Goal: Task Accomplishment & Management: Manage account settings

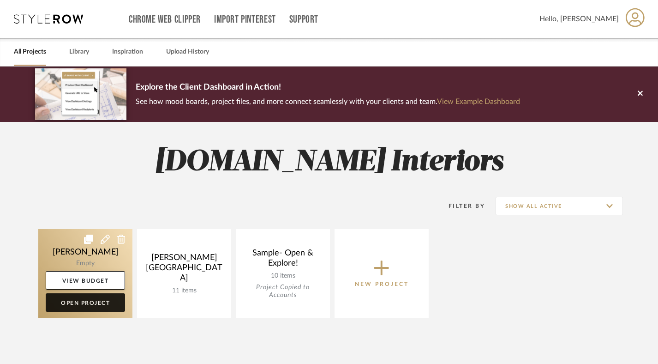
click at [82, 305] on link "Open Project" at bounding box center [85, 302] width 79 height 18
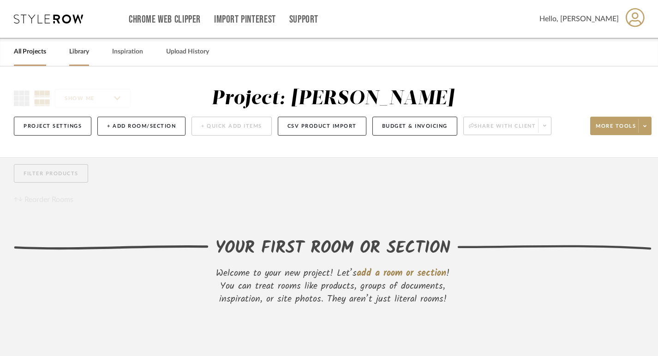
click at [82, 53] on link "Library" at bounding box center [79, 52] width 20 height 12
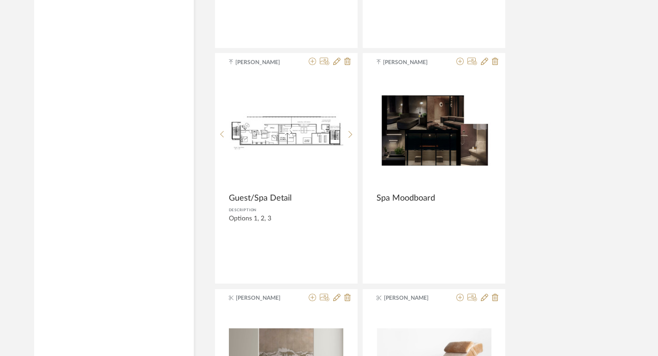
scroll to position [1548, 0]
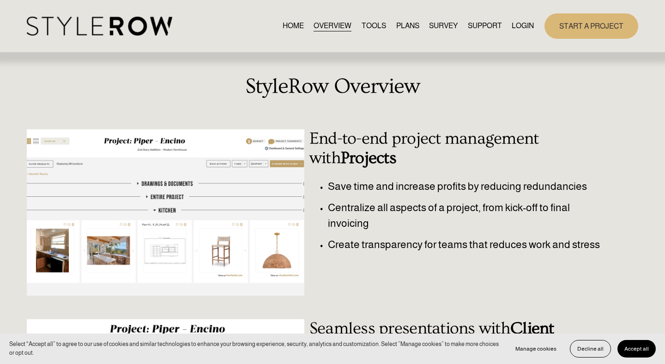
click at [524, 24] on link "LOGIN" at bounding box center [522, 26] width 22 height 12
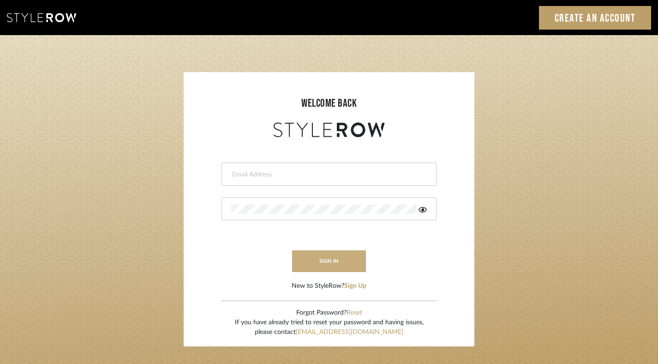
type input "admin@adesigninteriors.com"
click at [323, 263] on button "sign in" at bounding box center [329, 261] width 74 height 22
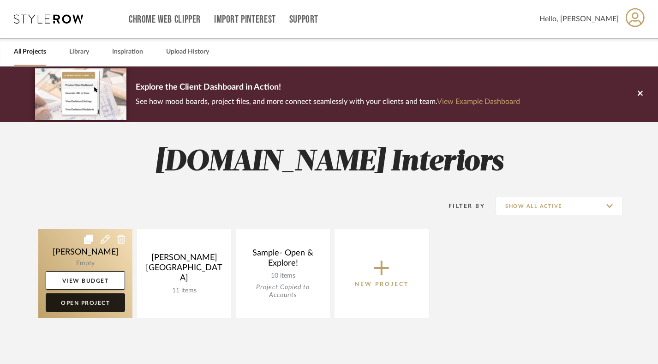
click at [84, 300] on link "Open Project" at bounding box center [85, 302] width 79 height 18
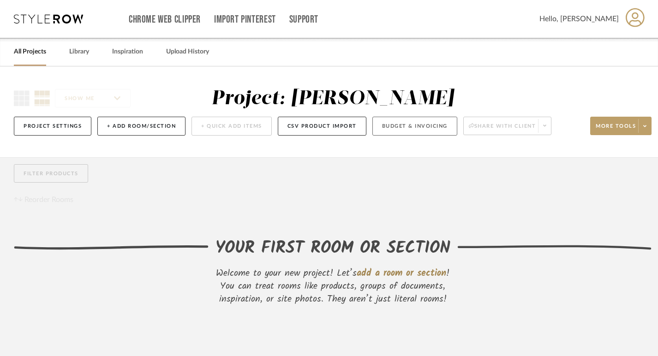
click at [411, 127] on button "Budget & Invoicing" at bounding box center [414, 126] width 85 height 19
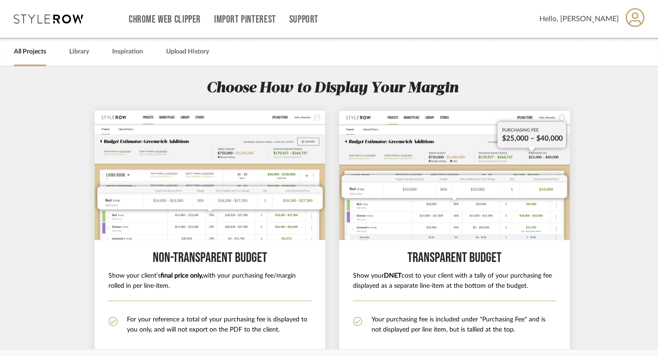
click at [645, 20] on span at bounding box center [635, 19] width 19 height 29
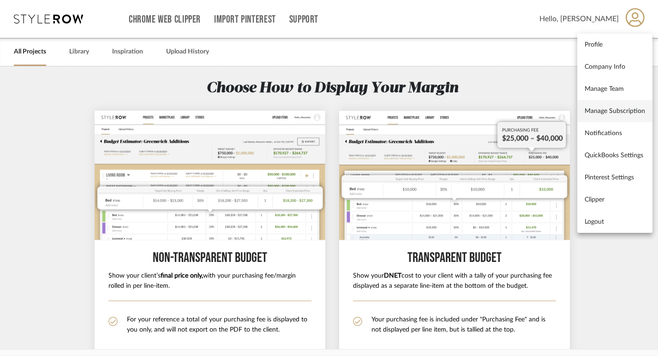
click at [612, 113] on span "Manage Subscription" at bounding box center [615, 111] width 60 height 8
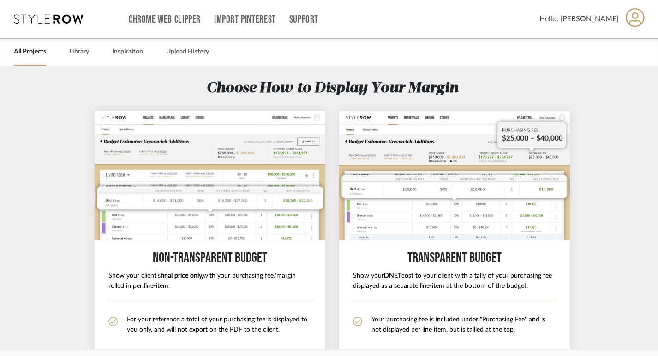
click at [605, 17] on span "Hello, [PERSON_NAME]" at bounding box center [579, 18] width 79 height 11
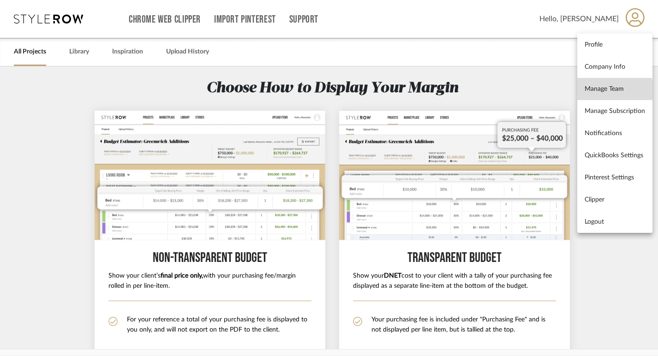
click at [600, 94] on link "Manage Team" at bounding box center [614, 89] width 75 height 22
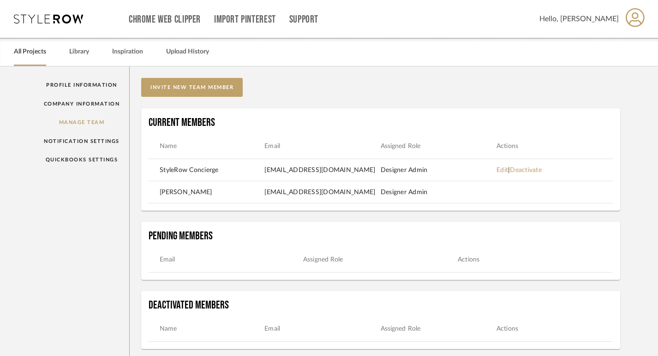
click at [36, 48] on link "All Projects" at bounding box center [30, 52] width 32 height 12
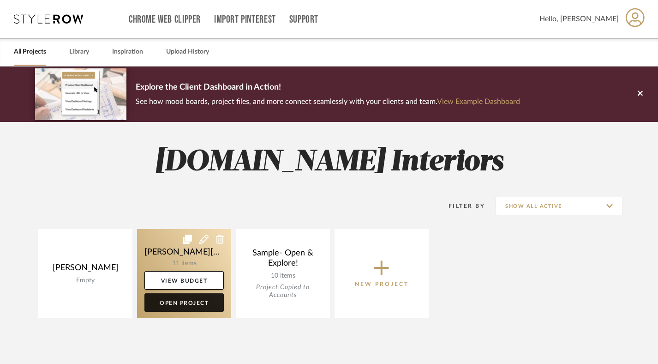
click at [191, 302] on link "Open Project" at bounding box center [183, 302] width 79 height 18
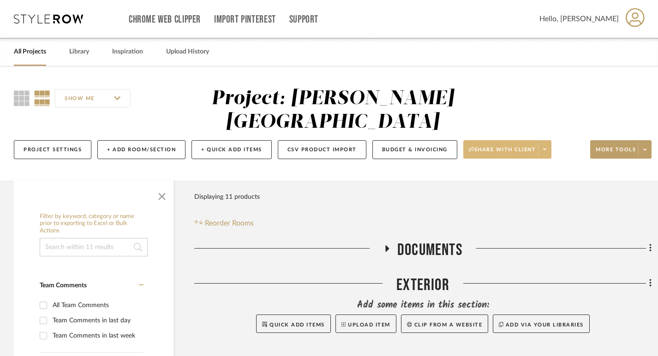
click at [544, 143] on span at bounding box center [544, 150] width 13 height 14
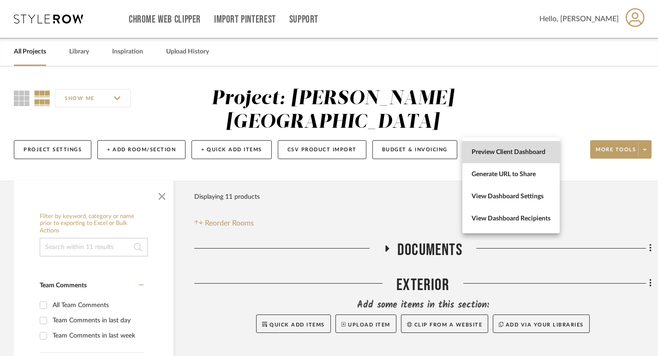
click at [504, 152] on span "Preview Client Dashboard" at bounding box center [511, 153] width 79 height 8
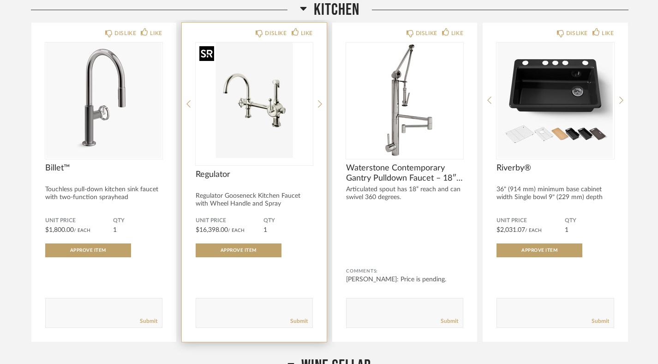
scroll to position [162, 0]
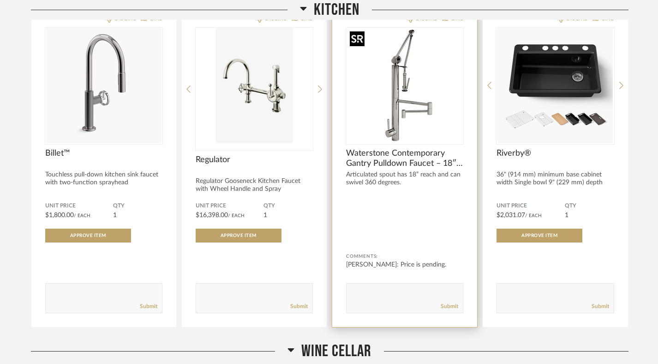
click at [387, 103] on div at bounding box center [404, 85] width 117 height 115
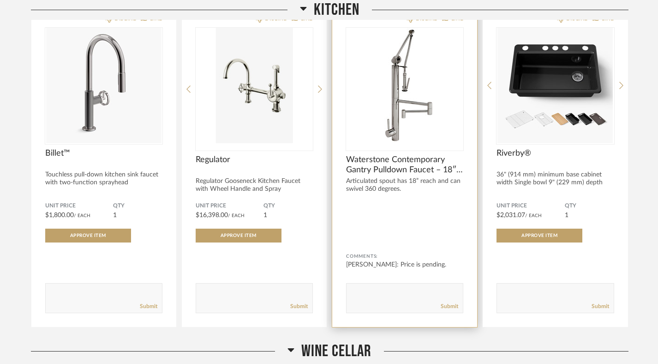
click at [366, 287] on form "Submit" at bounding box center [404, 298] width 117 height 30
click at [373, 299] on textarea at bounding box center [405, 294] width 116 height 12
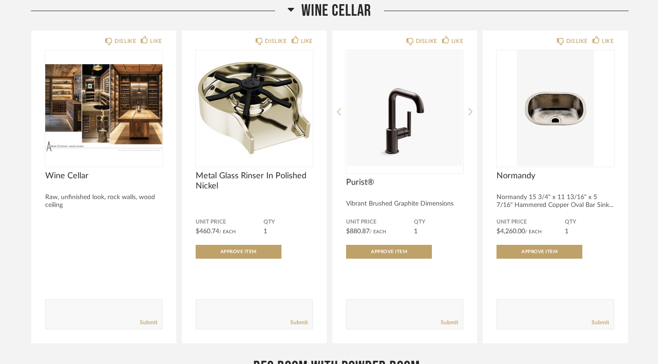
scroll to position [499, 0]
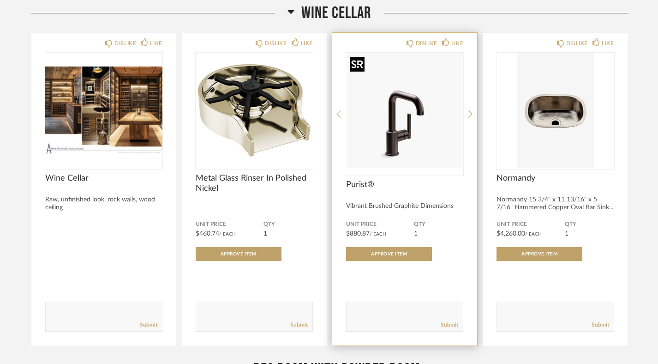
click at [434, 118] on img "0" at bounding box center [404, 110] width 117 height 115
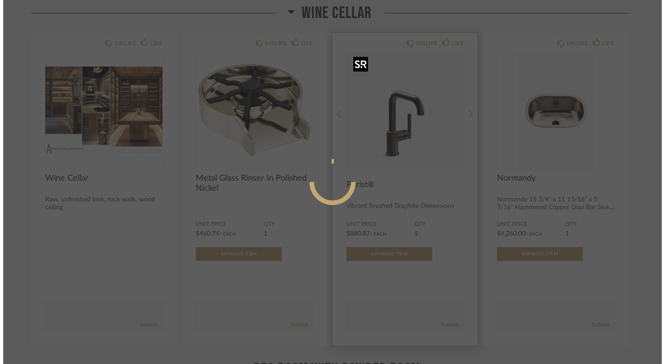
scroll to position [0, 0]
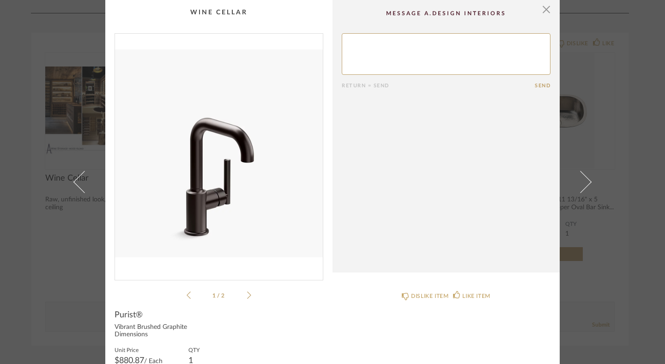
click at [424, 48] on textarea at bounding box center [446, 54] width 209 height 42
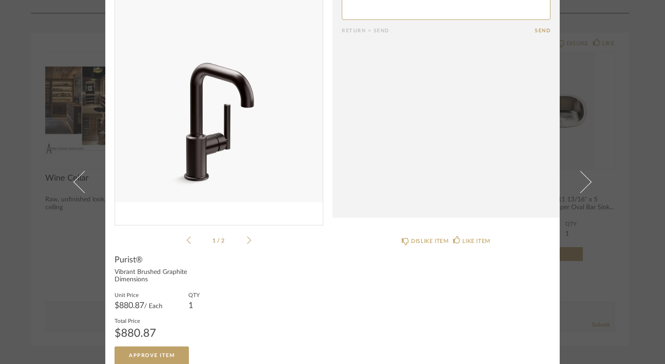
scroll to position [65, 0]
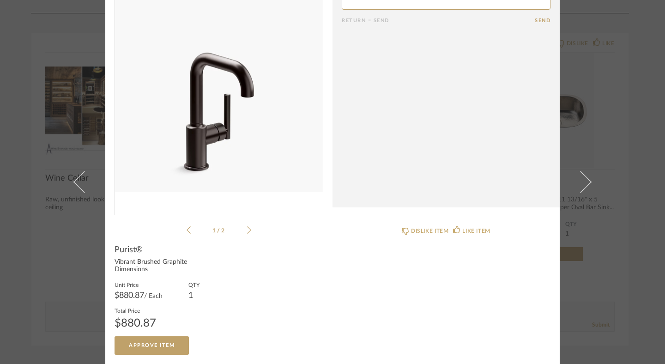
type textarea "This one is not black"
click at [248, 229] on div "1 / 2" at bounding box center [218, 101] width 209 height 267
click at [247, 229] on icon at bounding box center [249, 229] width 4 height 7
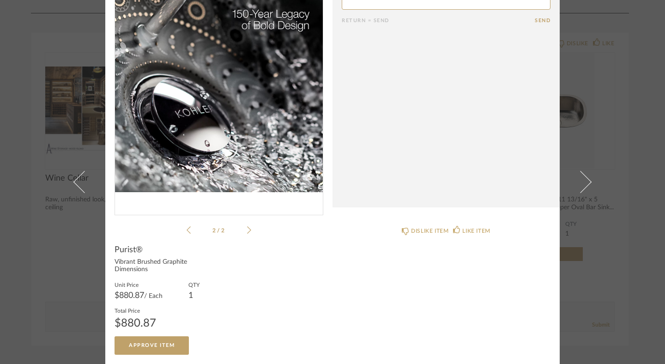
click at [247, 229] on icon at bounding box center [249, 230] width 4 height 8
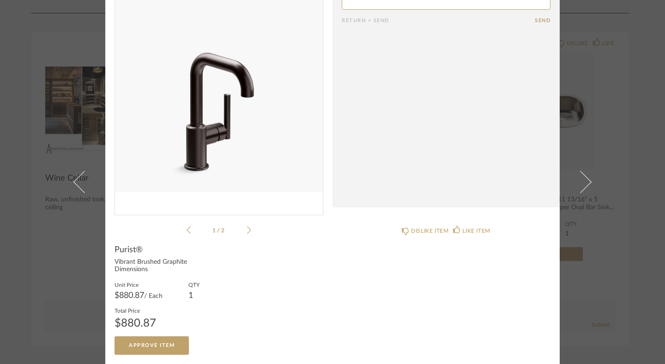
click at [247, 229] on icon at bounding box center [249, 230] width 4 height 8
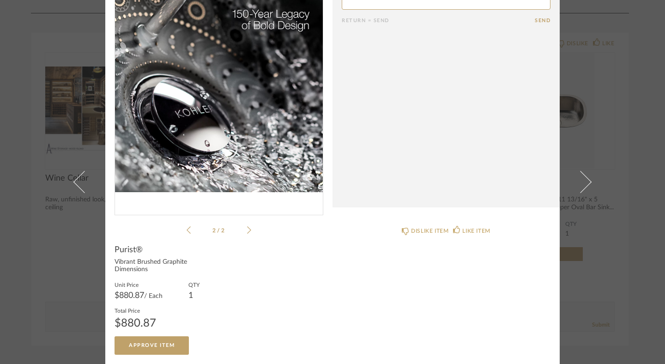
scroll to position [0, 0]
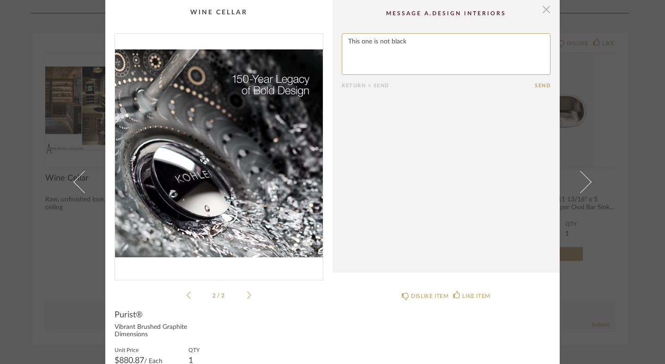
click at [544, 12] on span "button" at bounding box center [546, 9] width 18 height 18
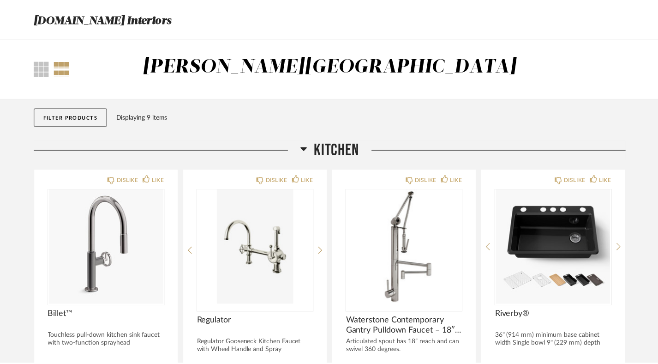
scroll to position [499, 0]
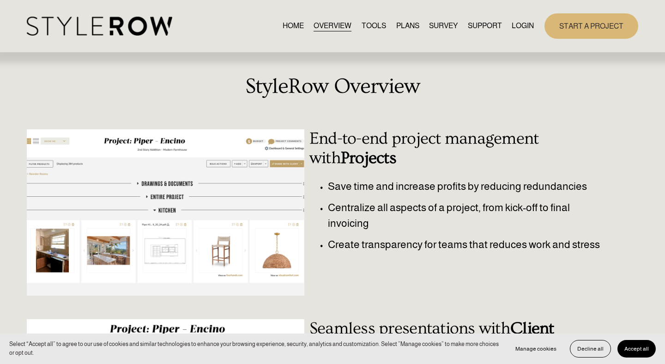
click at [517, 28] on link "LOGIN" at bounding box center [522, 26] width 22 height 12
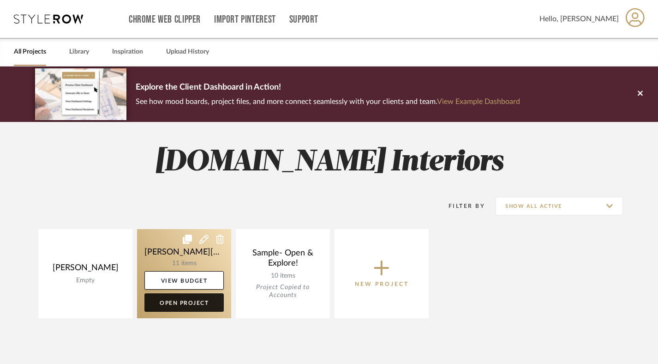
click at [192, 300] on link "Open Project" at bounding box center [183, 302] width 79 height 18
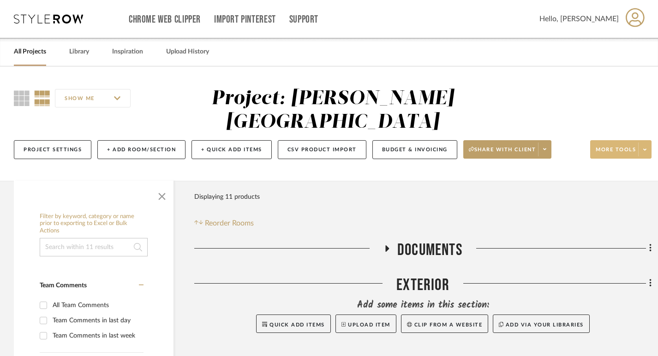
click at [648, 143] on span at bounding box center [644, 150] width 13 height 14
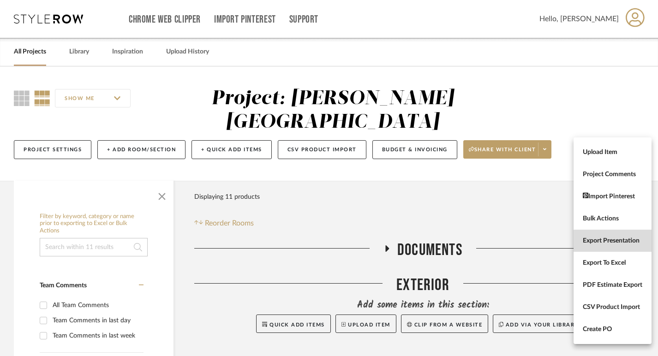
click at [618, 244] on span "Export Presentation" at bounding box center [613, 241] width 60 height 8
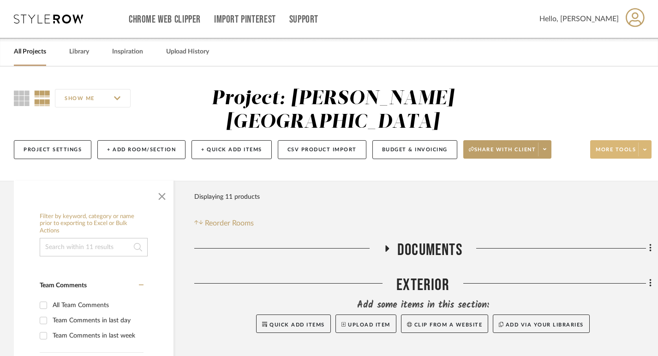
click at [645, 143] on span at bounding box center [644, 150] width 13 height 14
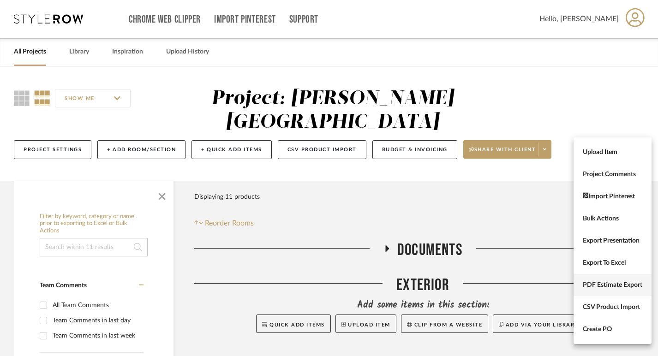
click at [604, 287] on span "PDF Estimate Export" at bounding box center [613, 286] width 60 height 8
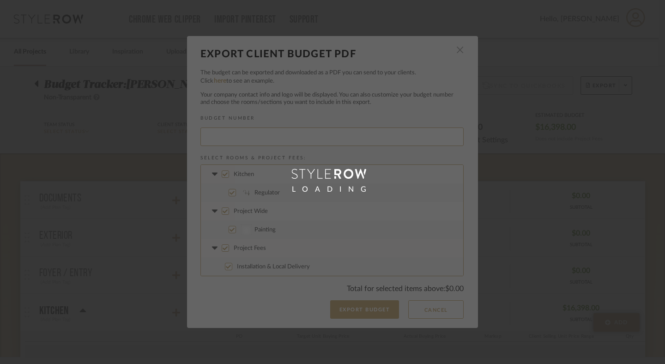
type input "[PERSON_NAME]-001"
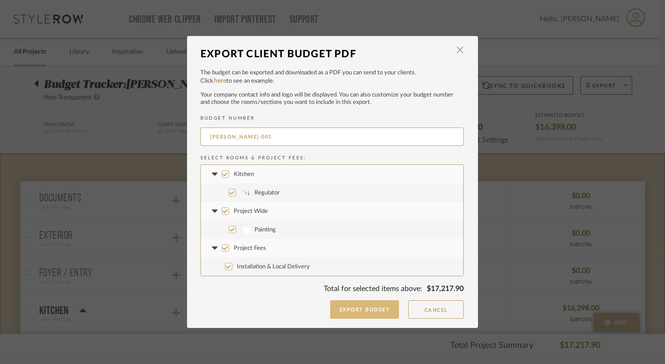
click at [357, 311] on button "Export Budget" at bounding box center [364, 309] width 69 height 18
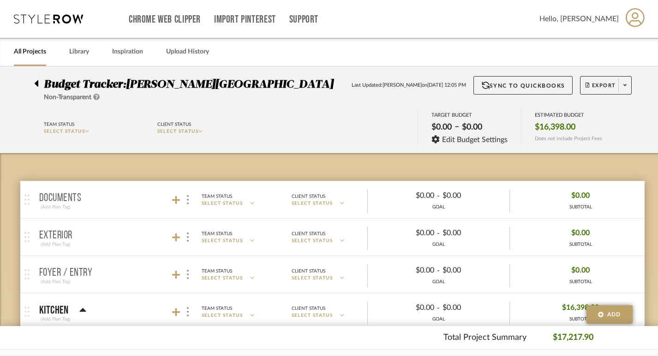
click at [42, 17] on icon at bounding box center [48, 18] width 69 height 9
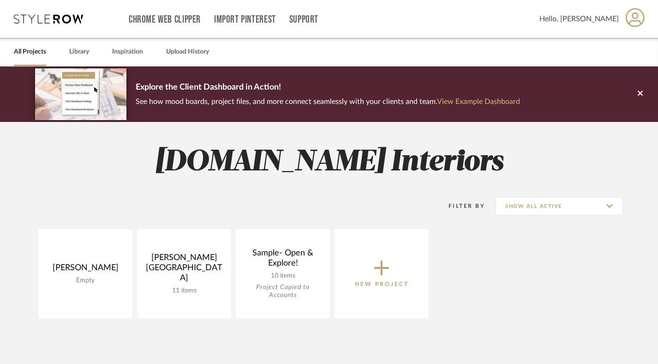
click at [481, 101] on link "View Example Dashboard" at bounding box center [478, 101] width 83 height 7
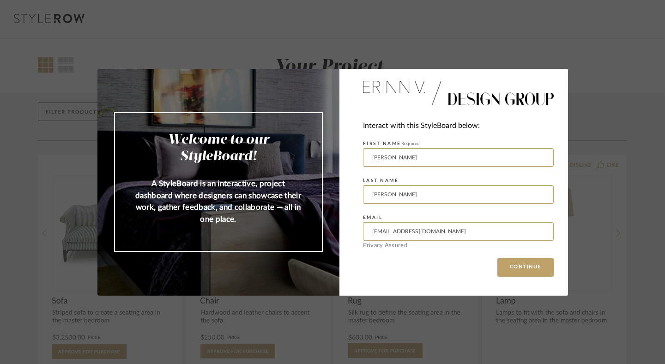
click at [562, 53] on div "Welcome to our StyleBoard! A StyleBoard is an interactive, project dashboard wh…" at bounding box center [332, 182] width 665 height 364
click at [525, 271] on button "CONTINUE" at bounding box center [525, 267] width 56 height 18
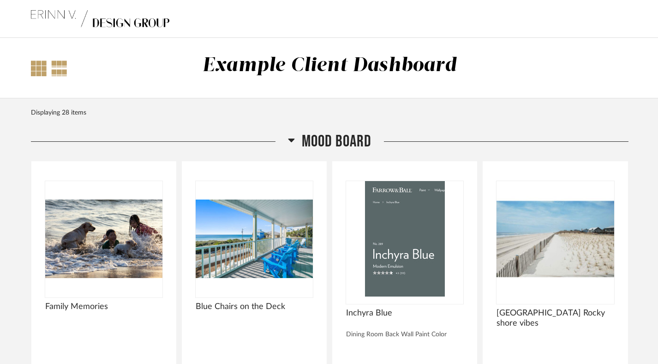
click at [34, 67] on div at bounding box center [39, 68] width 16 height 16
